Goal: Check status: Check status

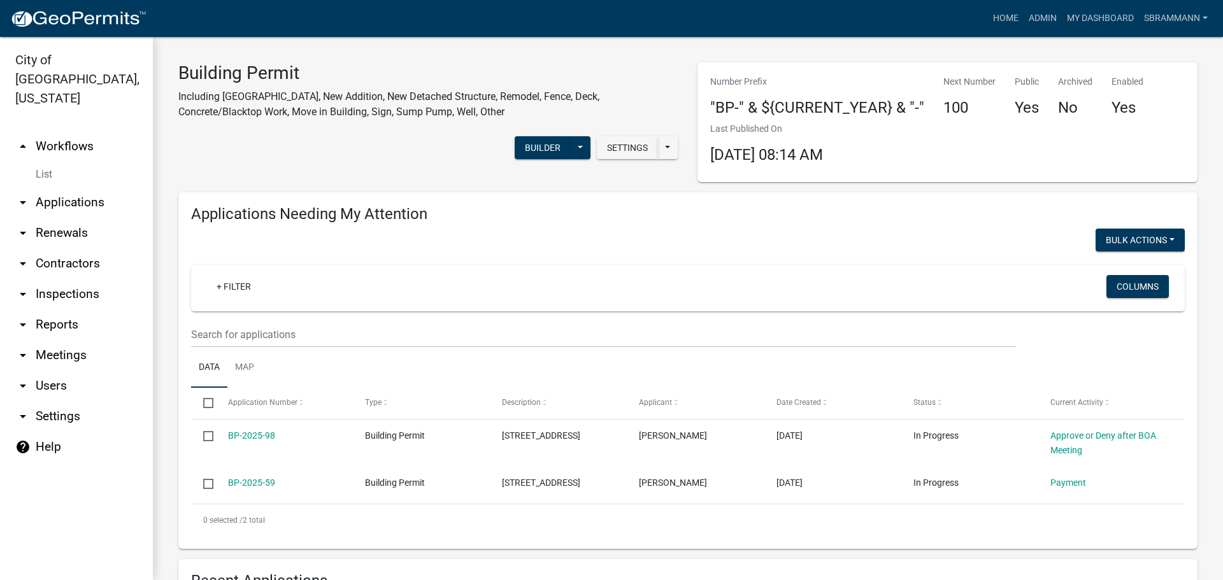
select select "3: 100"
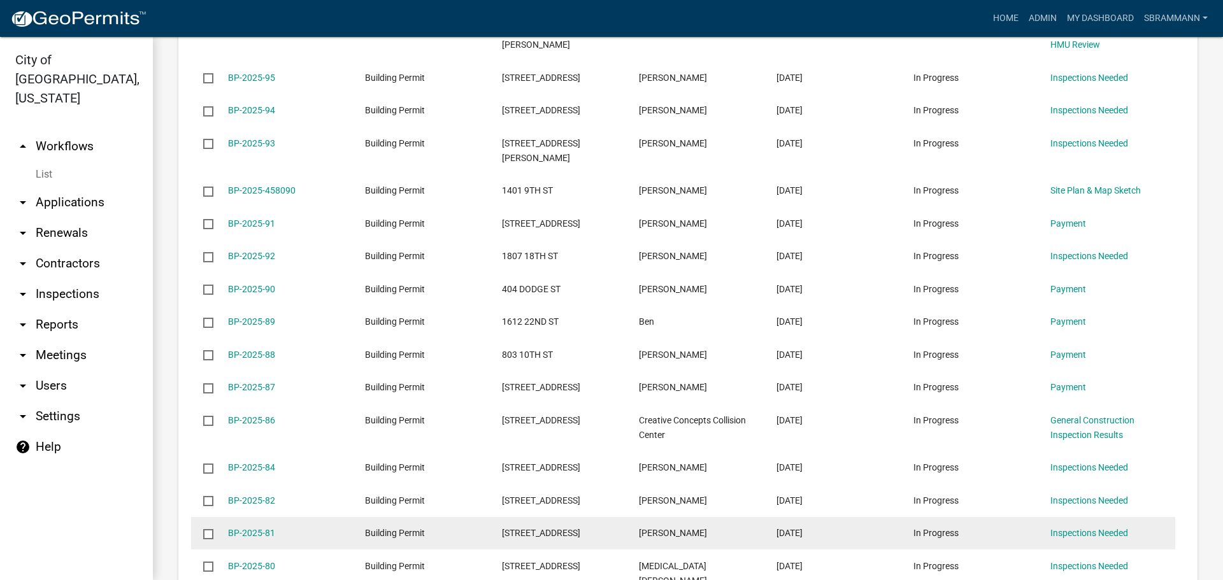
scroll to position [892, 0]
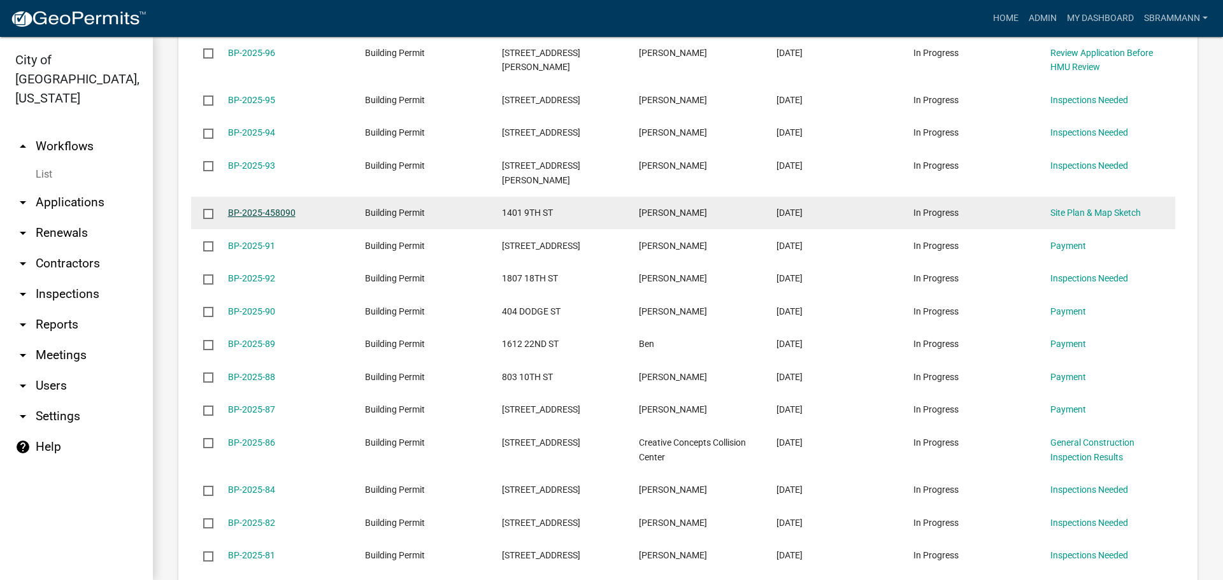
click at [254, 208] on link "BP-2025-458090" at bounding box center [262, 213] width 68 height 10
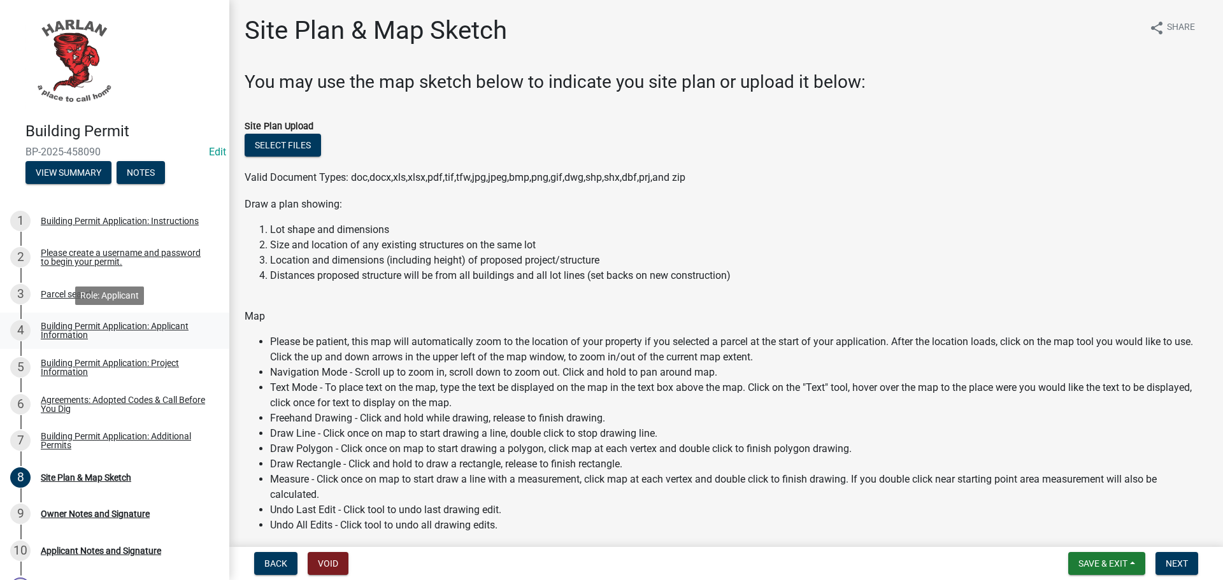
click at [64, 323] on div "Building Permit Application: Applicant Information" at bounding box center [125, 331] width 168 height 18
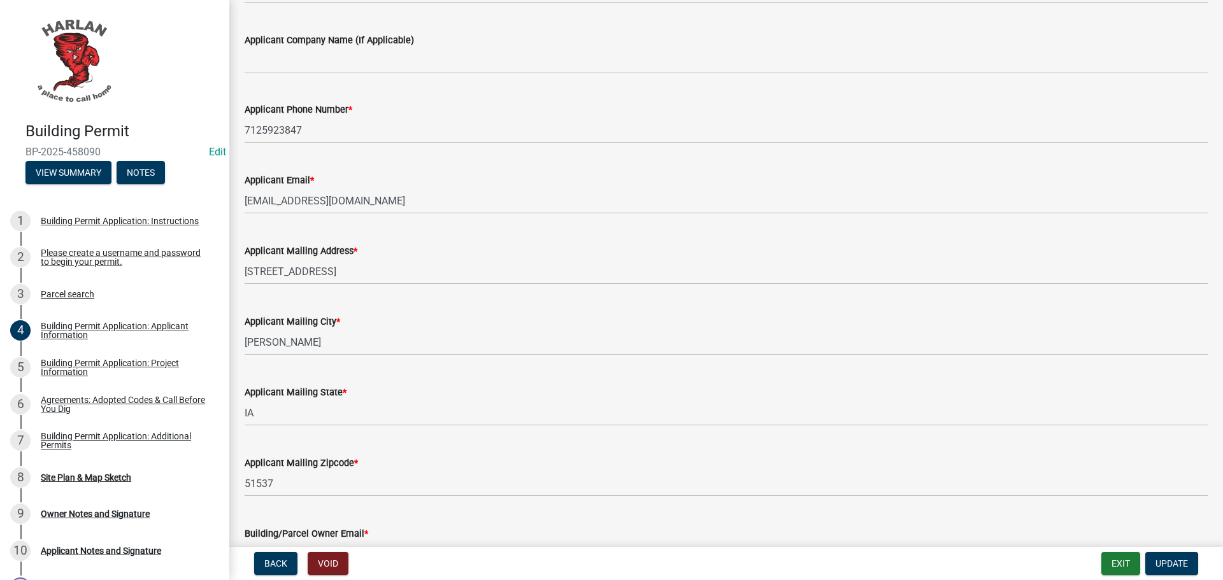
scroll to position [64, 0]
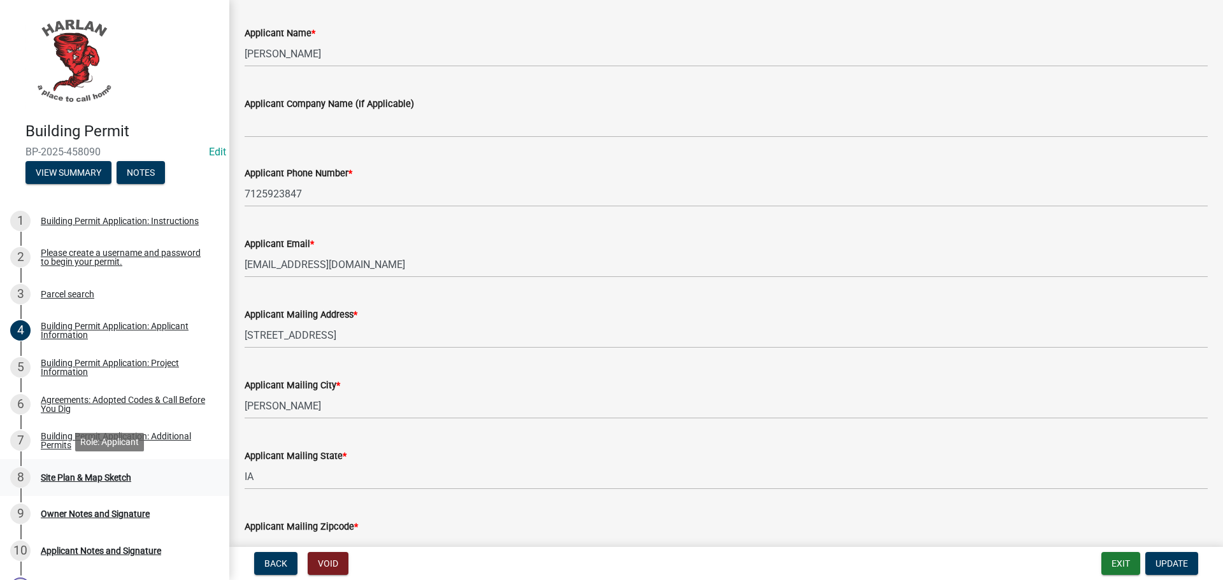
click at [71, 477] on div "Site Plan & Map Sketch" at bounding box center [86, 477] width 90 height 9
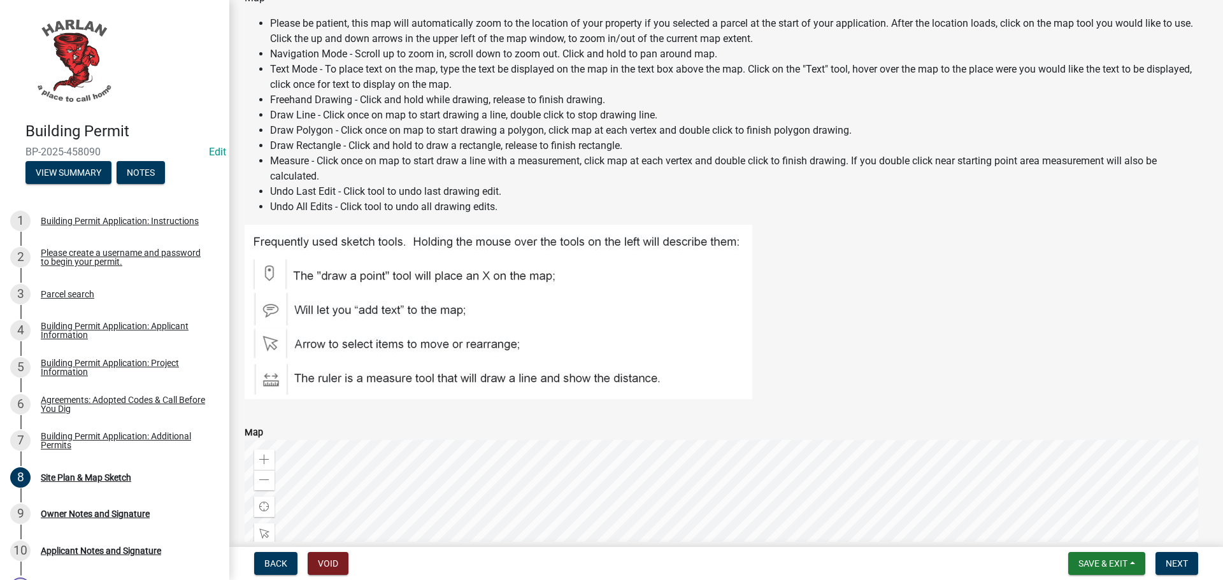
scroll to position [573, 0]
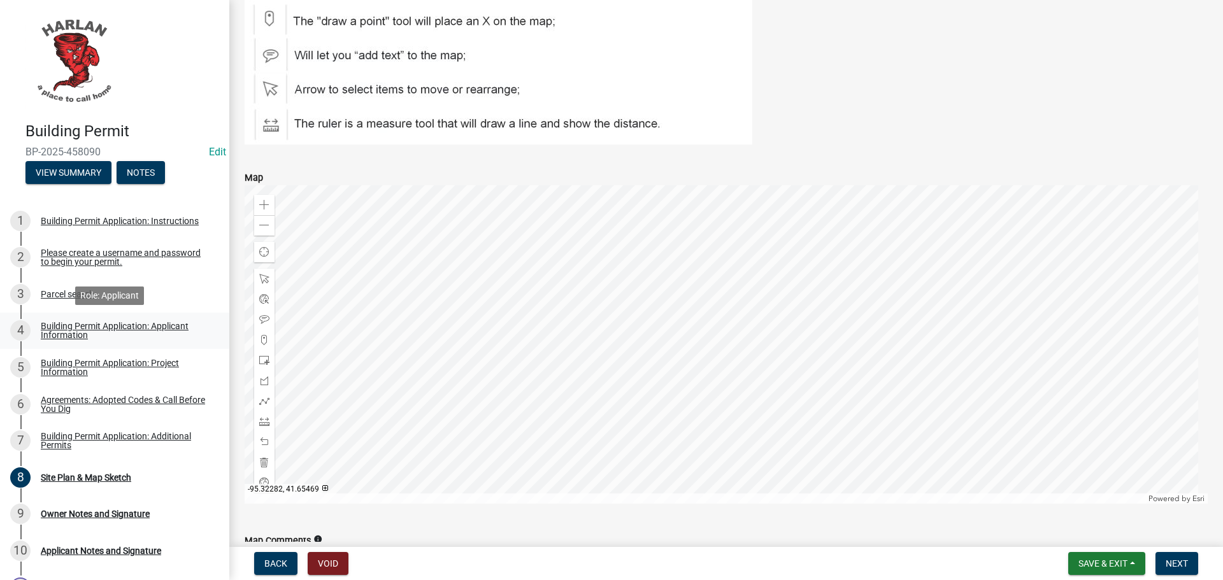
click at [54, 326] on div "Building Permit Application: Applicant Information" at bounding box center [125, 331] width 168 height 18
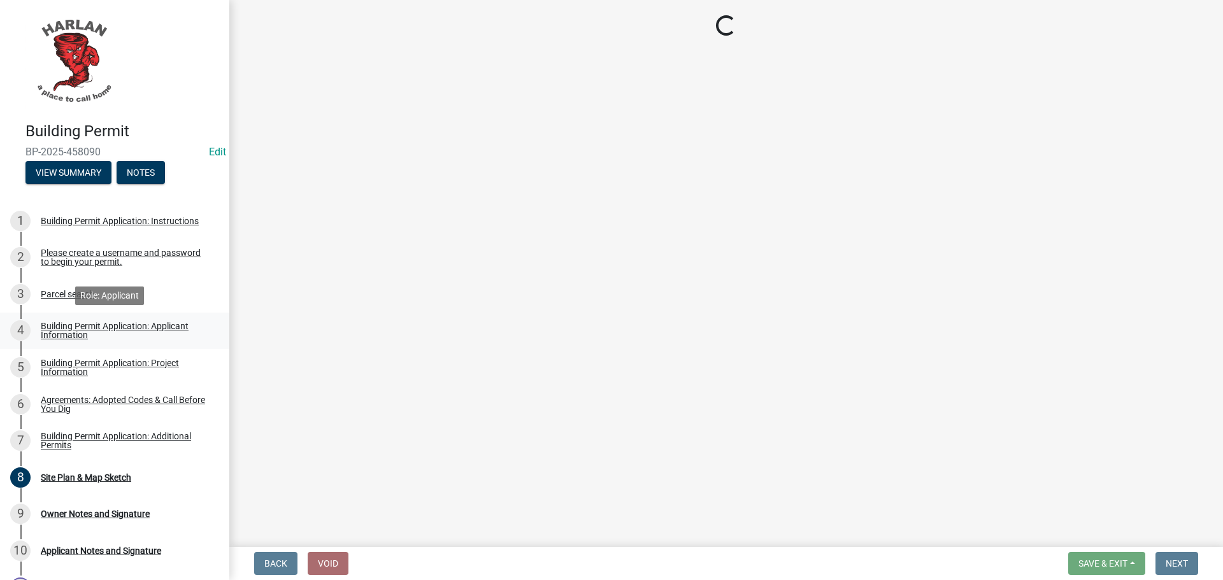
scroll to position [0, 0]
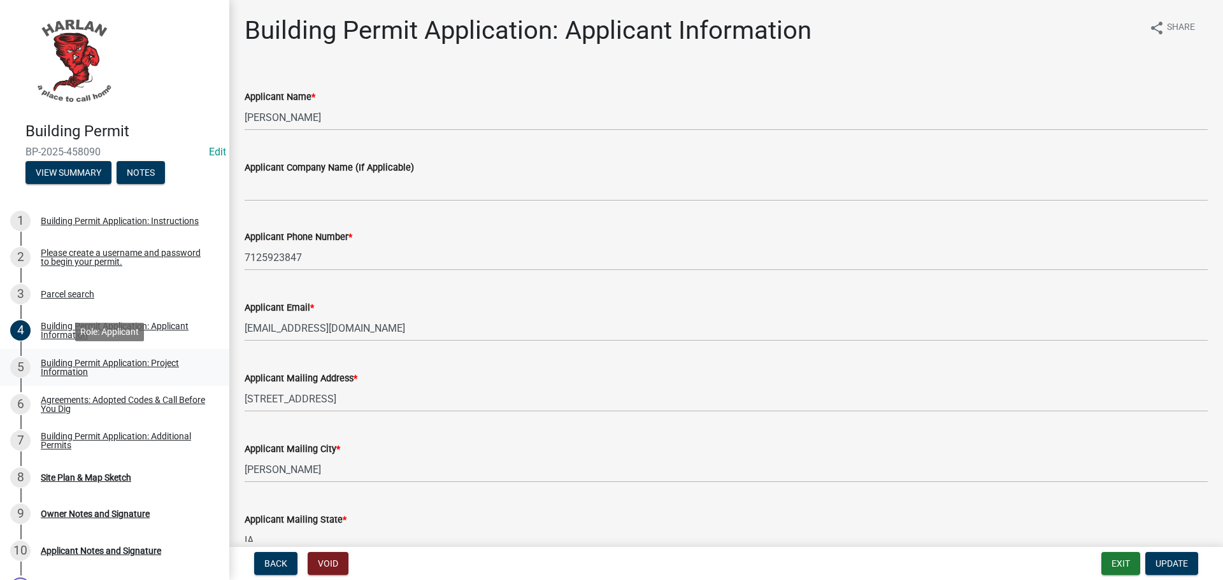
click at [64, 365] on div "Building Permit Application: Project Information" at bounding box center [125, 368] width 168 height 18
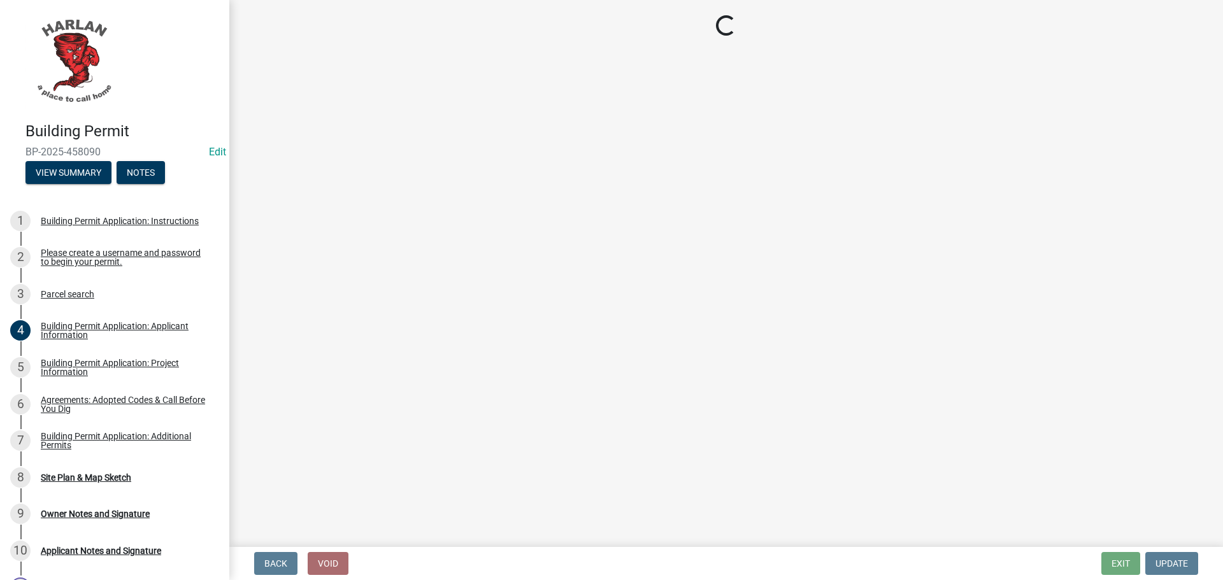
select select "44c2b514-5af7-47f9-a52a-46f06f30c7c0"
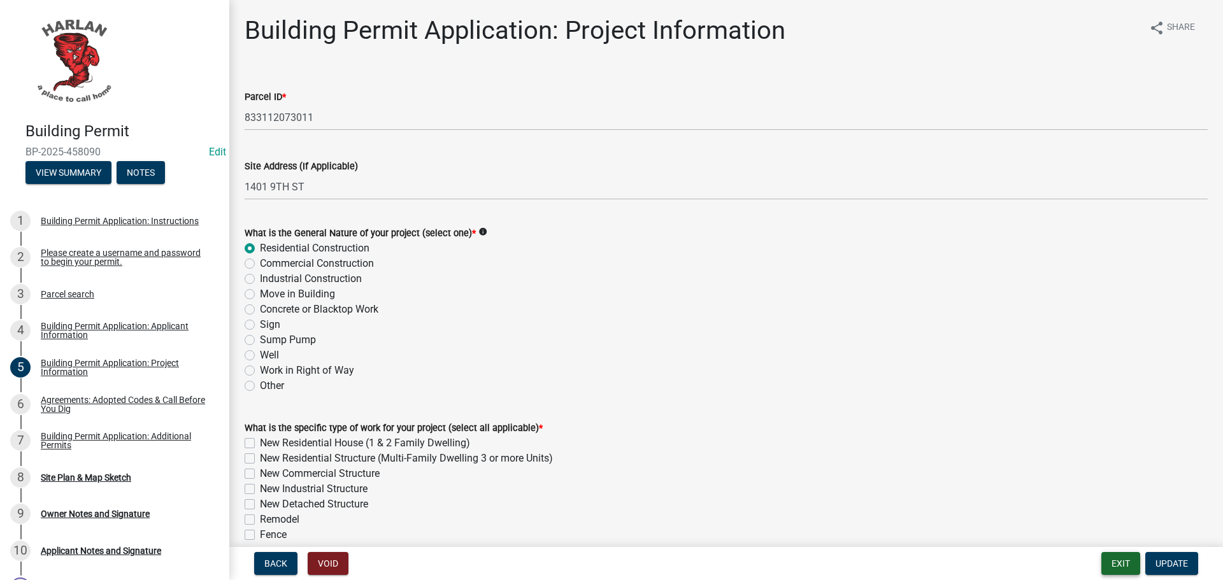
click at [1129, 566] on button "Exit" at bounding box center [1120, 563] width 39 height 23
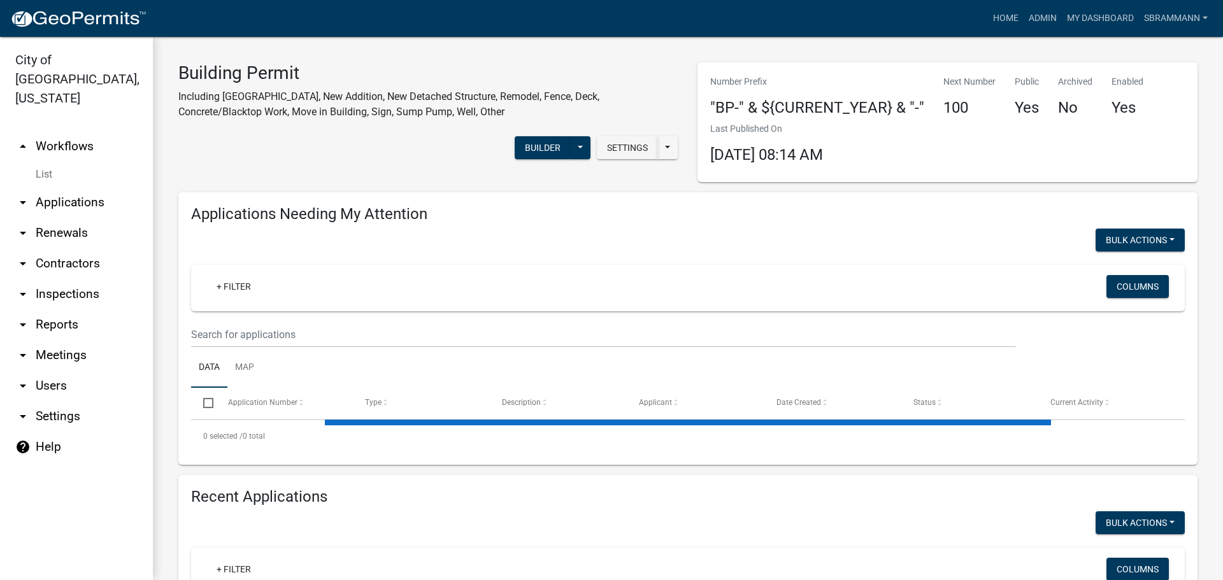
select select "3: 100"
